Goal: Obtain resource: Download file/media

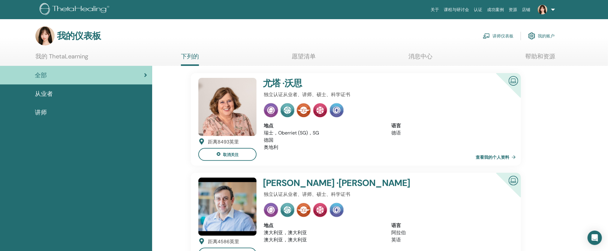
click at [509, 34] on font "讲师仪表板" at bounding box center [502, 36] width 21 height 5
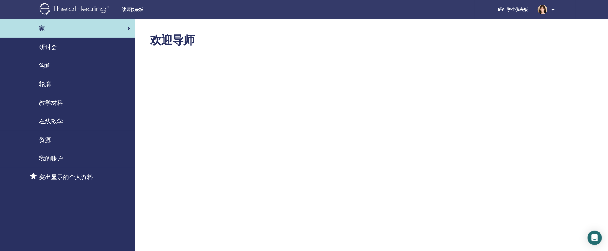
click at [55, 140] on div "资源" at bounding box center [67, 140] width 125 height 9
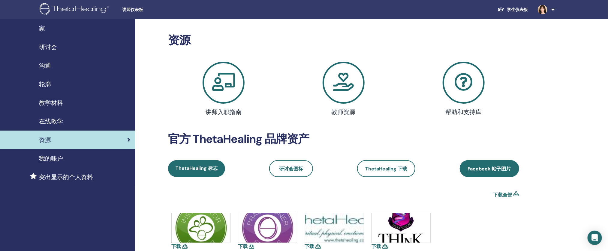
click at [482, 167] on font "Facebook 帖子图片" at bounding box center [489, 169] width 43 height 6
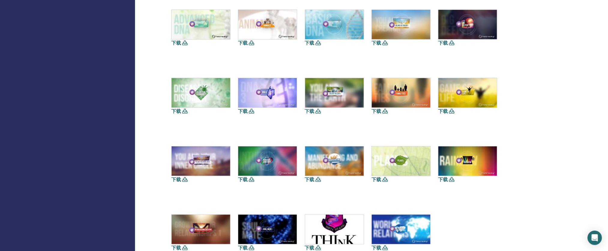
scroll to position [191, 0]
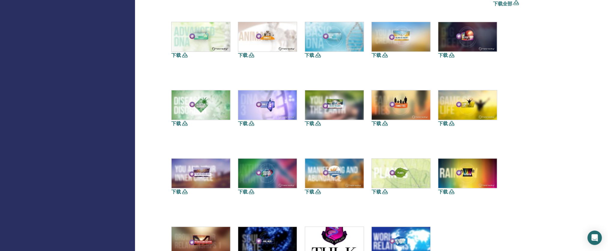
click at [201, 112] on img at bounding box center [201, 105] width 58 height 29
click at [178, 125] on font "下载" at bounding box center [176, 124] width 10 height 6
